Goal: Task Accomplishment & Management: Manage account settings

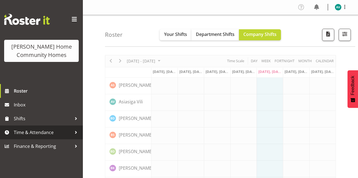
click at [50, 132] on span "Time & Attendance" at bounding box center [43, 132] width 58 height 8
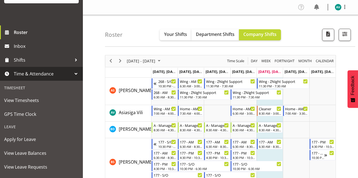
scroll to position [59, 0]
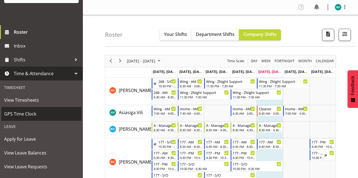
click at [20, 115] on span "GPS Time Clock" at bounding box center [41, 114] width 75 height 8
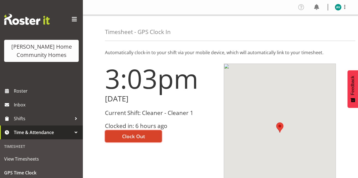
click at [124, 136] on span "Clock Out" at bounding box center [133, 136] width 23 height 7
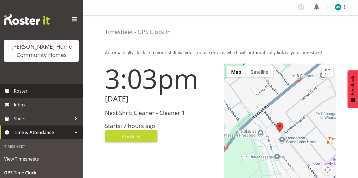
click at [32, 90] on span "Roster" at bounding box center [47, 91] width 66 height 8
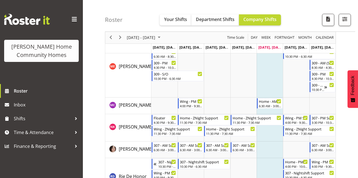
scroll to position [707, 0]
click at [120, 39] on span "Next" at bounding box center [120, 37] width 7 height 7
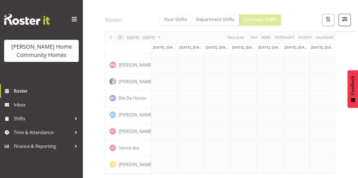
scroll to position [435, 0]
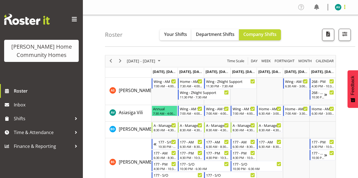
click at [345, 4] on span at bounding box center [345, 7] width 7 height 7
click at [319, 28] on link "Log Out" at bounding box center [321, 29] width 53 height 10
